Goal: Information Seeking & Learning: Learn about a topic

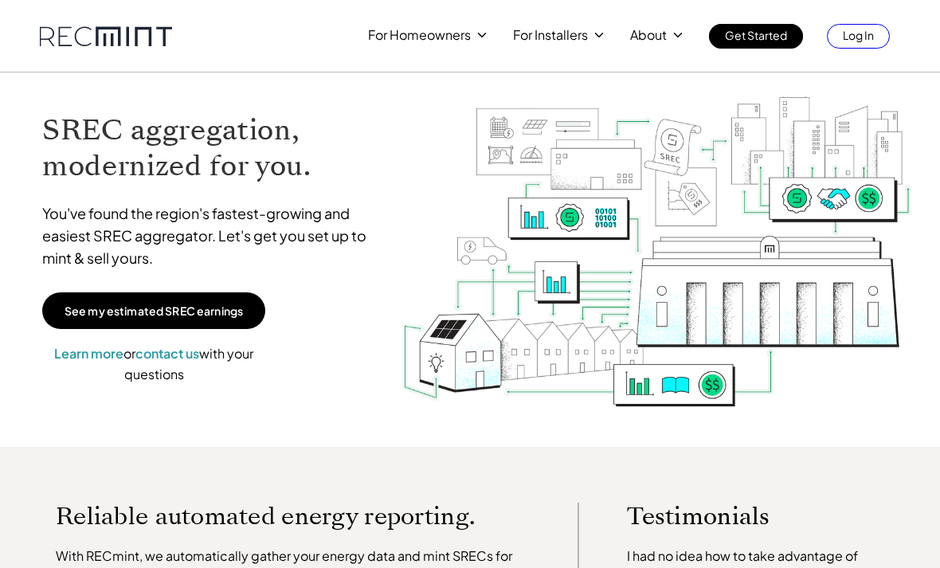
click at [842, 48] on link "Log In" at bounding box center [858, 36] width 63 height 25
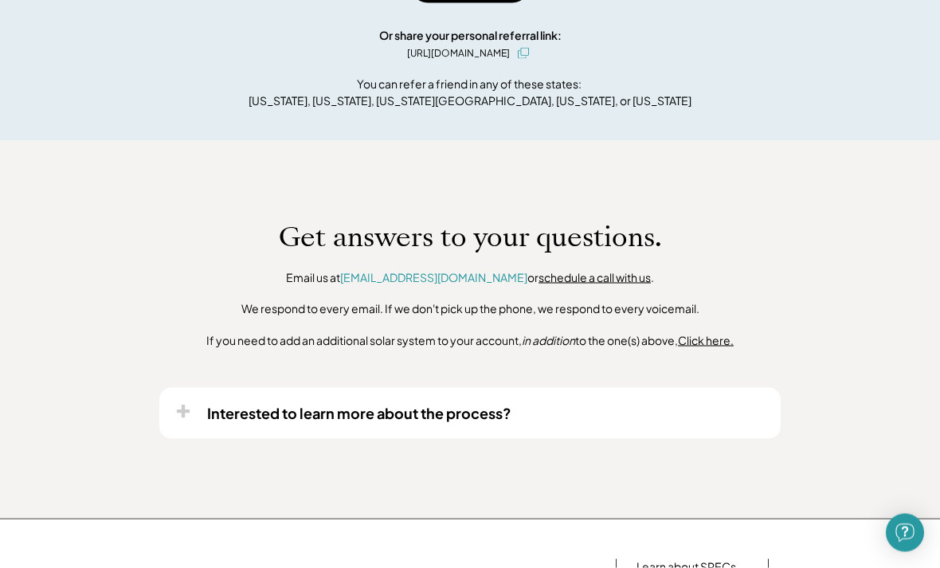
scroll to position [1063, 0]
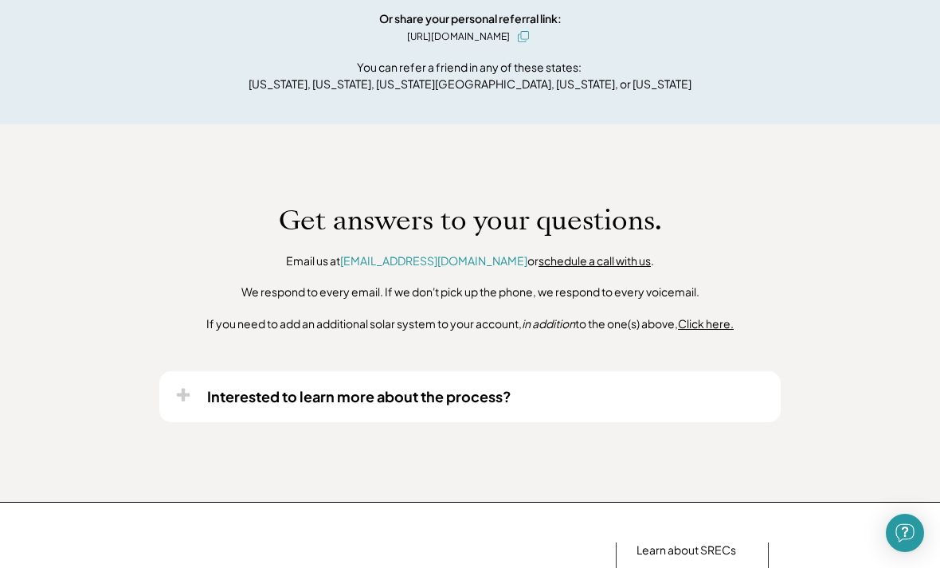
click at [169, 376] on div "Interested to learn more about the process?" at bounding box center [470, 396] width 622 height 50
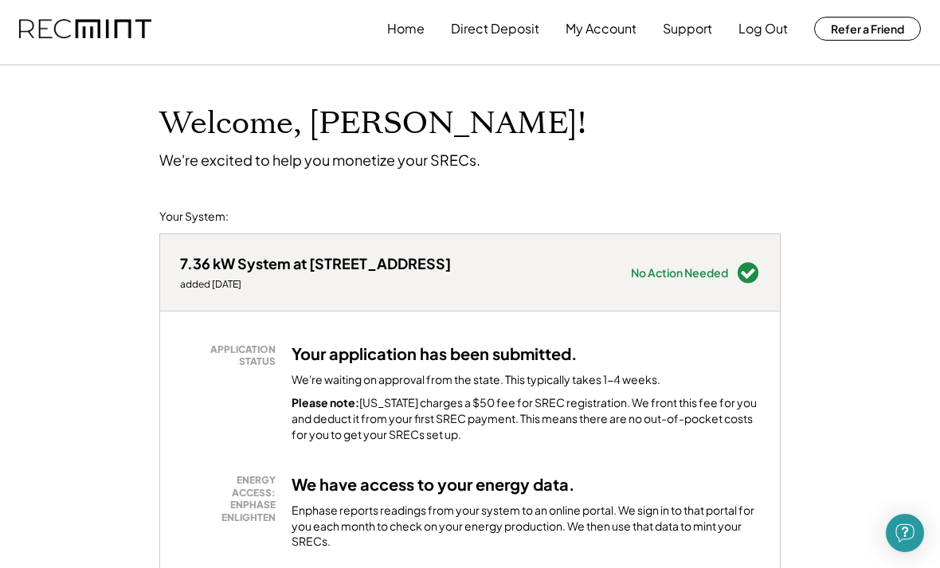
scroll to position [9, 0]
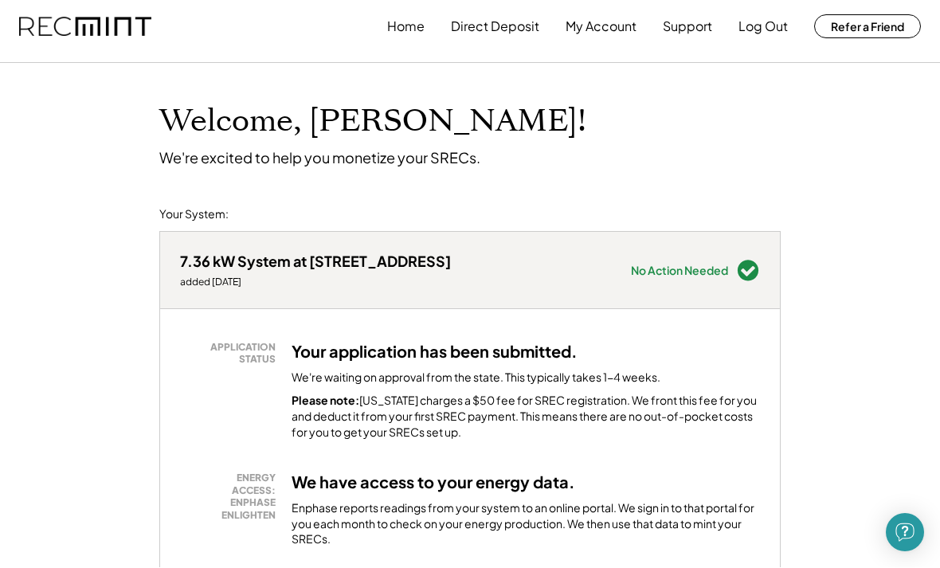
click at [681, 33] on button "Support" at bounding box center [687, 27] width 49 height 32
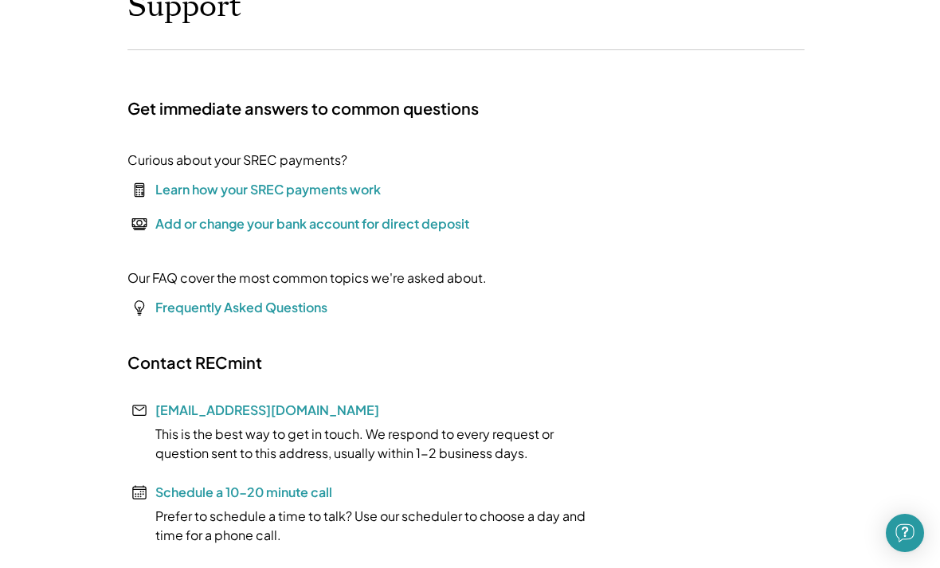
scroll to position [123, 0]
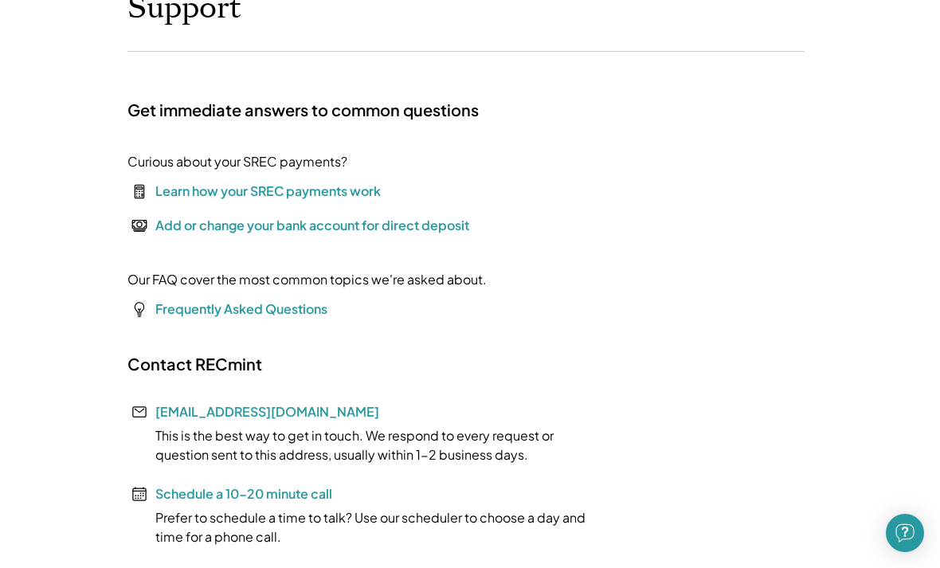
click at [214, 494] on font "Schedule a 10-20 minute call" at bounding box center [243, 493] width 177 height 17
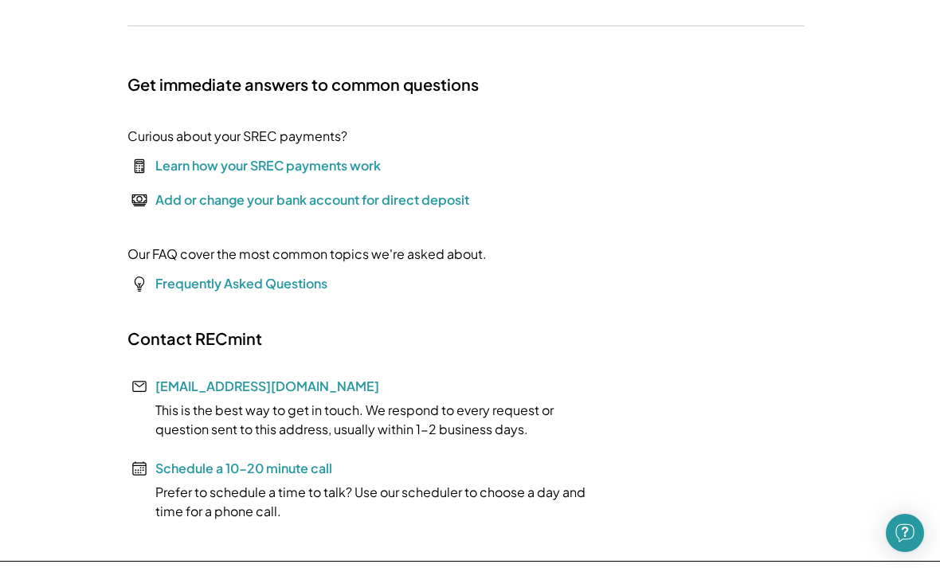
click at [195, 289] on font "Frequently Asked Questions" at bounding box center [241, 283] width 172 height 17
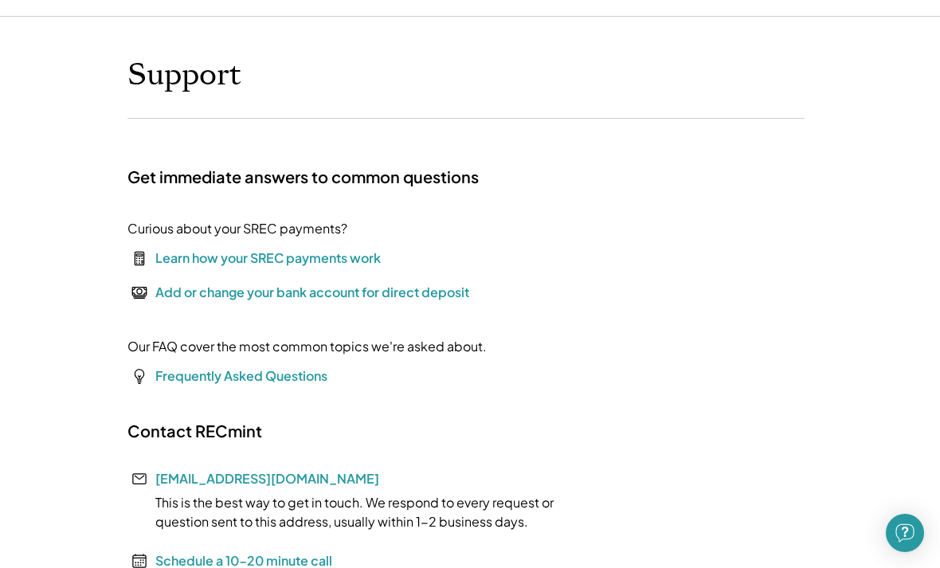
scroll to position [0, 0]
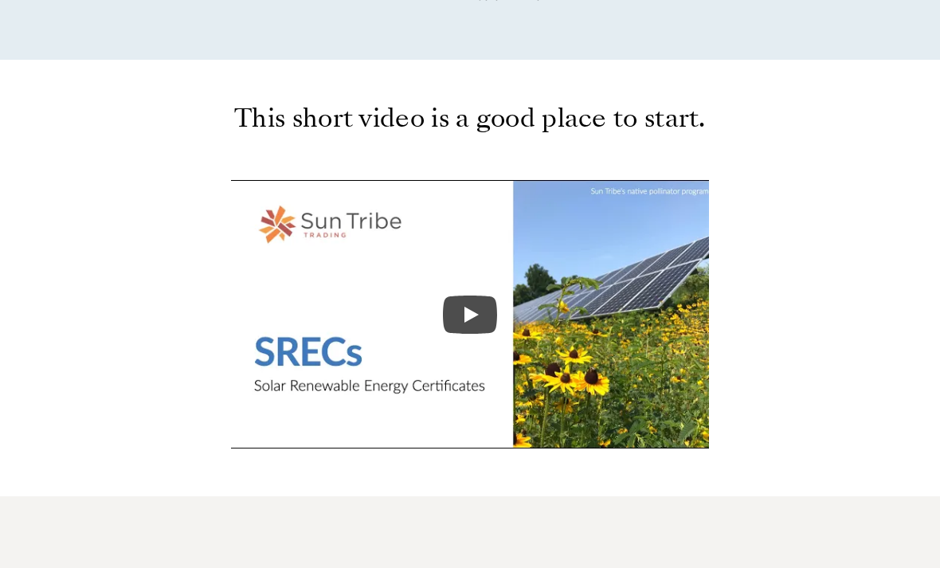
scroll to position [751, 0]
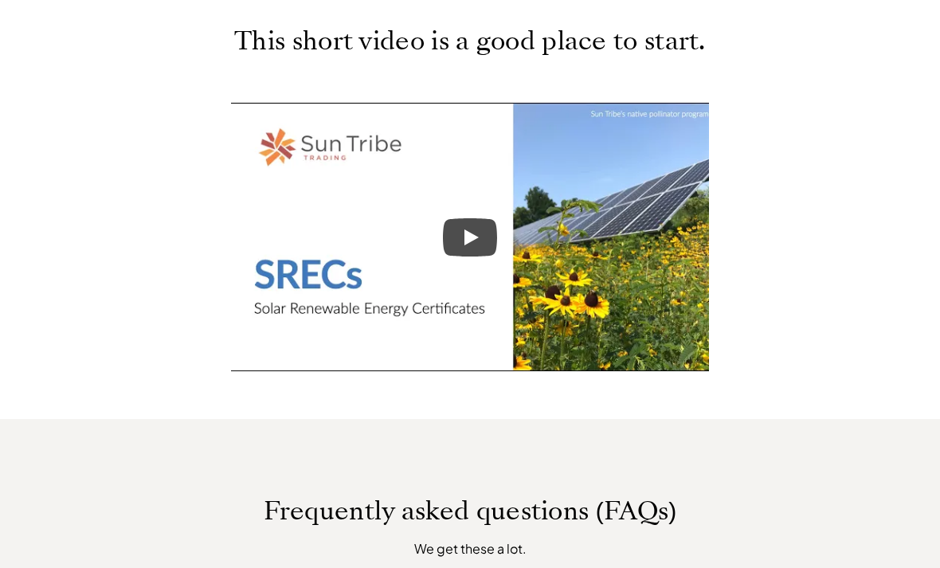
click at [454, 235] on icon "Play" at bounding box center [470, 237] width 54 height 38
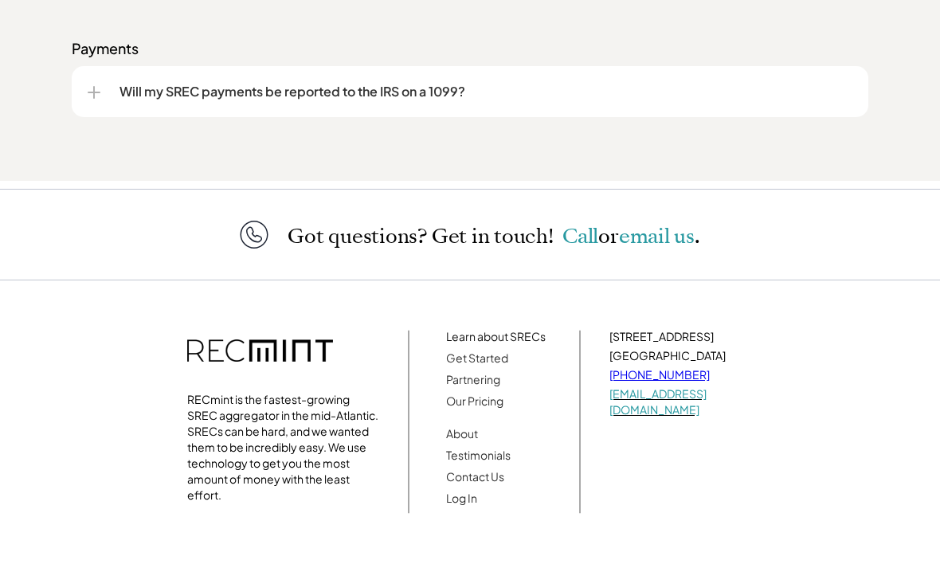
scroll to position [2450, 0]
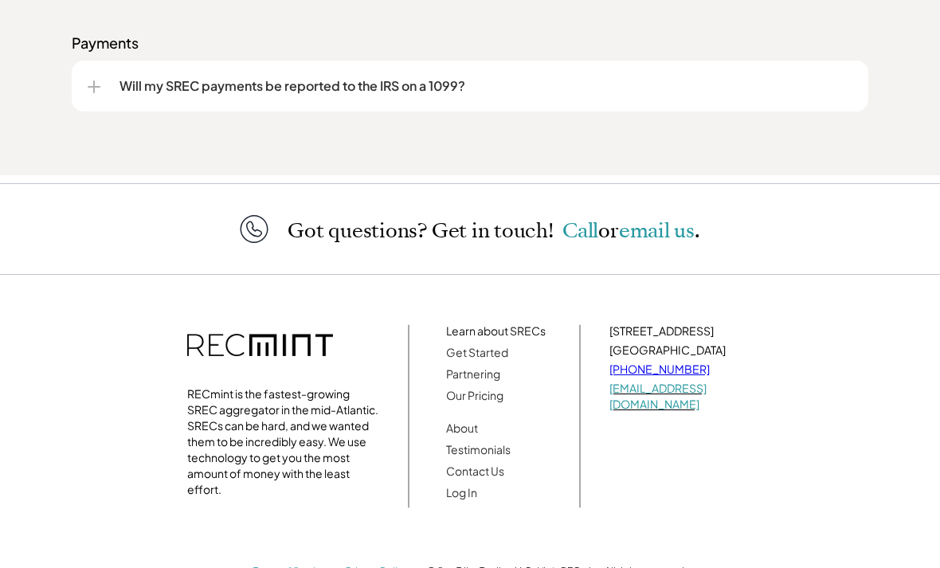
click at [575, 245] on span "Call" at bounding box center [581, 231] width 36 height 28
